Goal: Find specific page/section: Find specific page/section

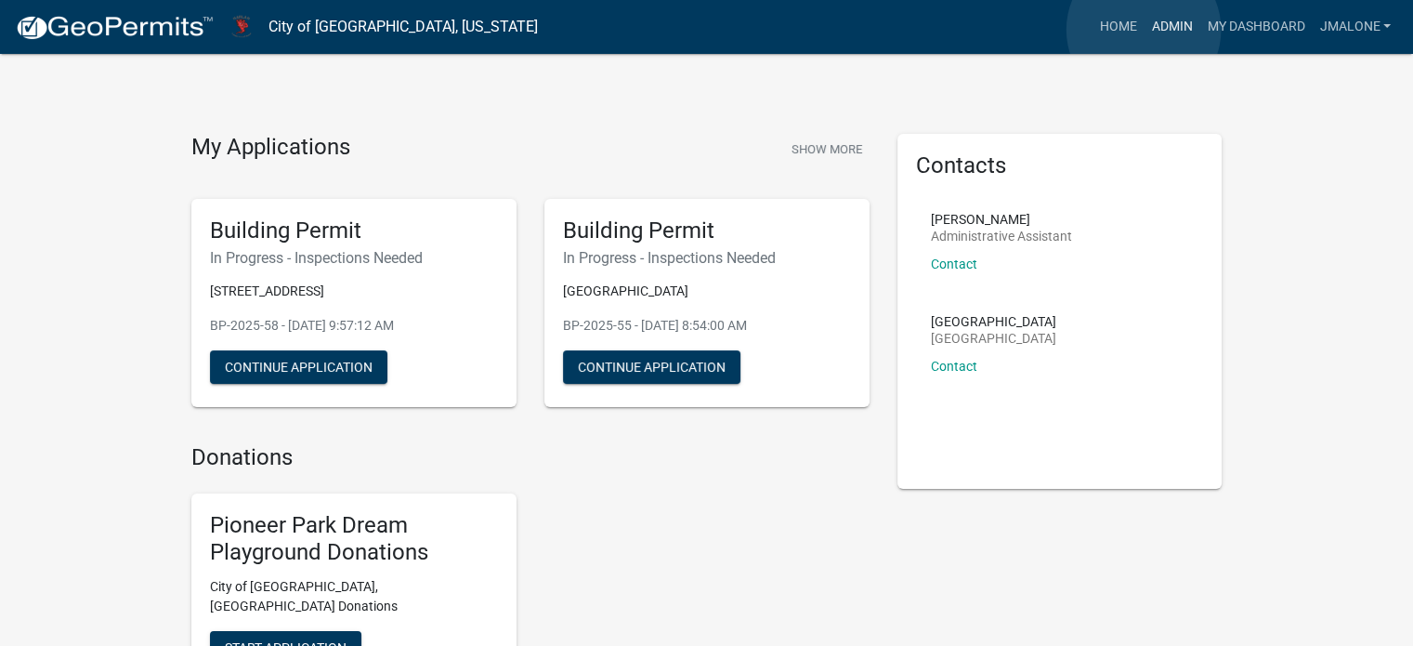
click at [1143, 30] on link "Admin" at bounding box center [1171, 26] width 56 height 35
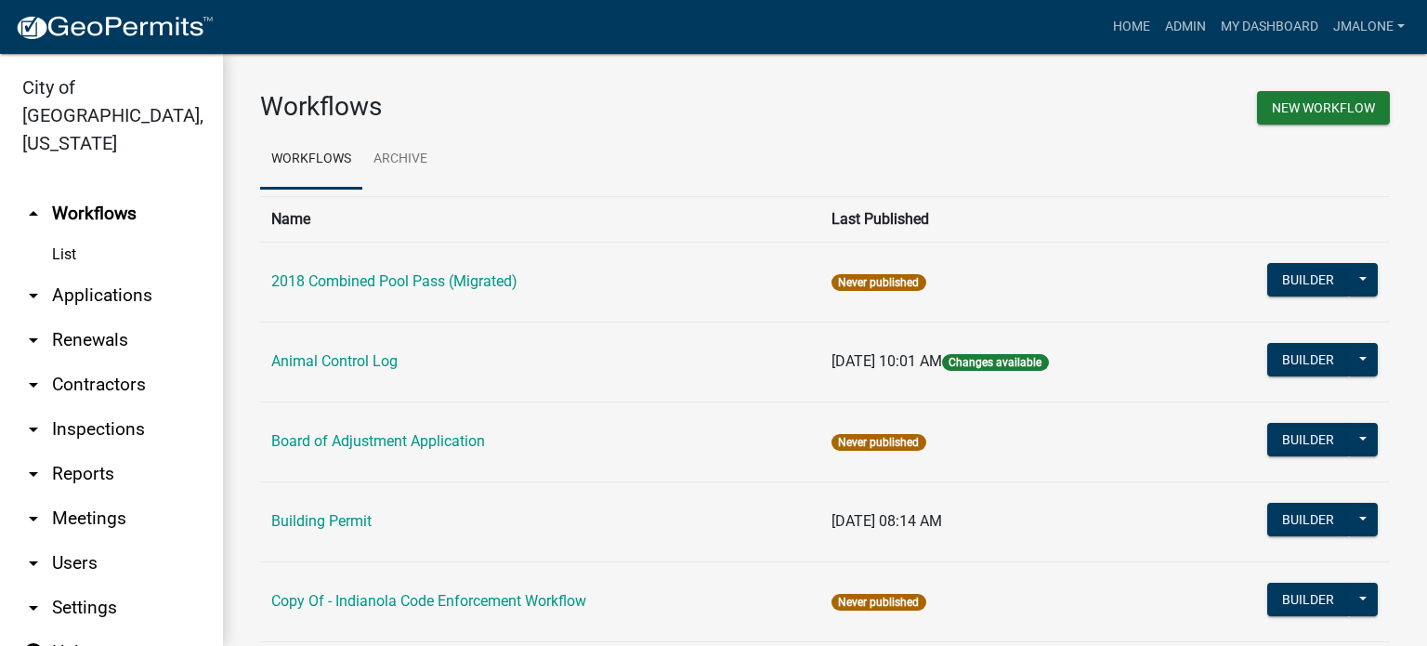
drag, startPoint x: 84, startPoint y: 418, endPoint x: 222, endPoint y: 299, distance: 182.5
click at [85, 451] on link "arrow_drop_down Reports" at bounding box center [111, 473] width 223 height 45
select select "0: null"
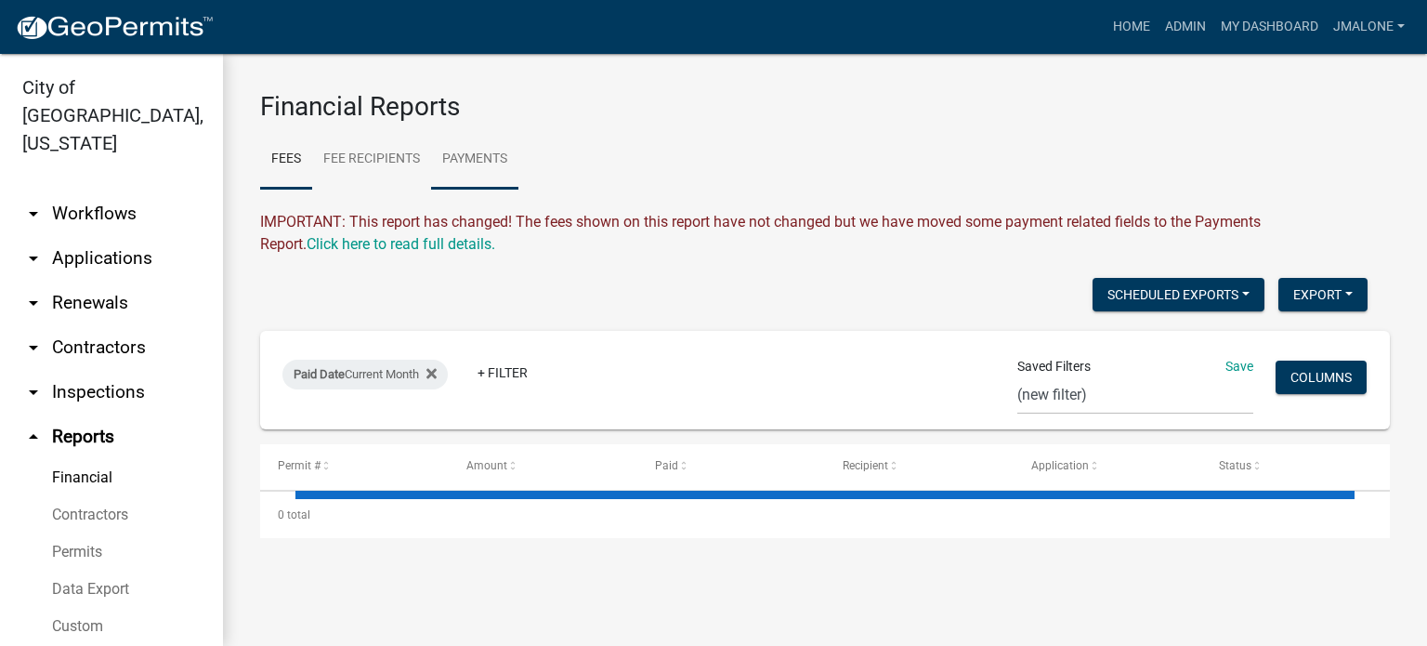
click at [498, 163] on link "Payments" at bounding box center [474, 159] width 87 height 59
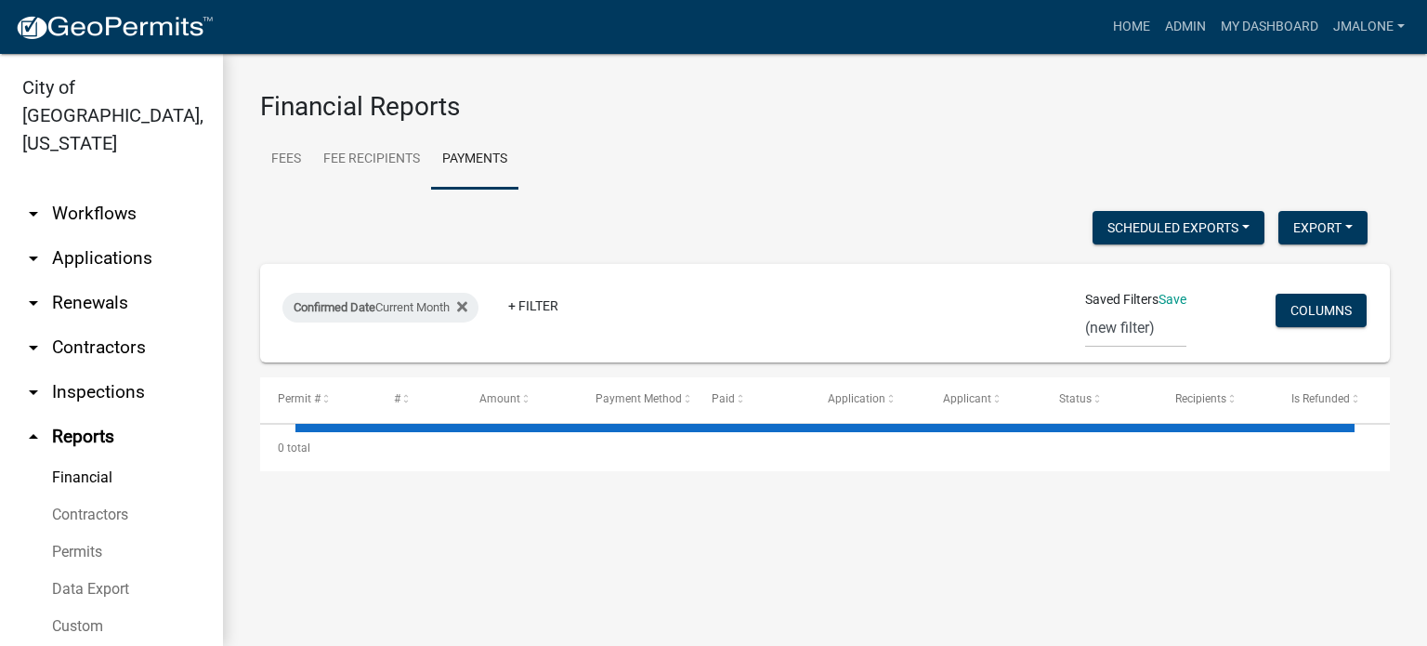
select select "3: 100"
